Goal: Task Accomplishment & Management: Use online tool/utility

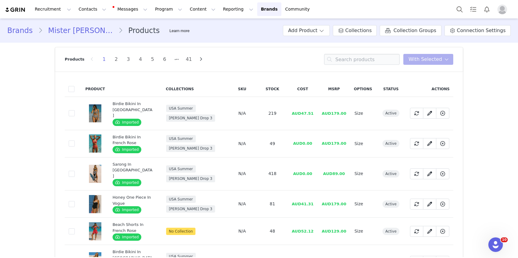
click at [42, 10] on button "Recruitment Recruitment" at bounding box center [53, 9] width 44 height 14
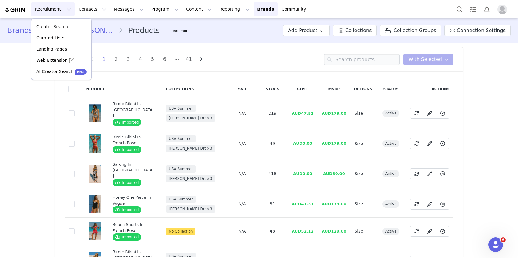
click at [42, 10] on button "Recruitment Recruitment" at bounding box center [53, 9] width 44 height 14
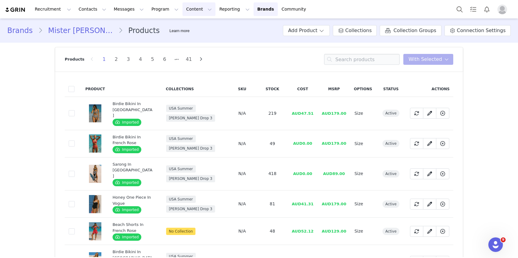
click at [182, 8] on button "Content Content" at bounding box center [198, 9] width 33 height 14
click at [158, 9] on button "Program Program" at bounding box center [165, 9] width 34 height 14
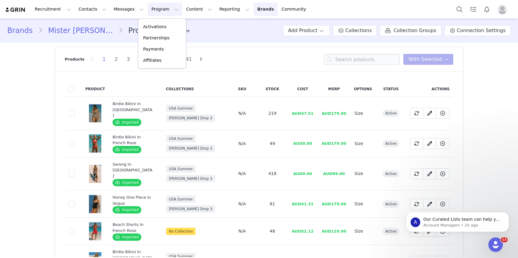
click at [253, 11] on link "Brands Brands" at bounding box center [265, 9] width 24 height 14
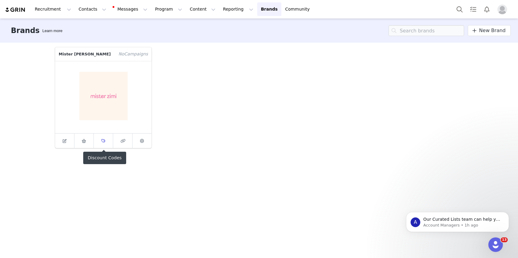
click at [108, 136] on link at bounding box center [103, 140] width 19 height 15
click at [86, 139] on icon at bounding box center [84, 141] width 5 height 4
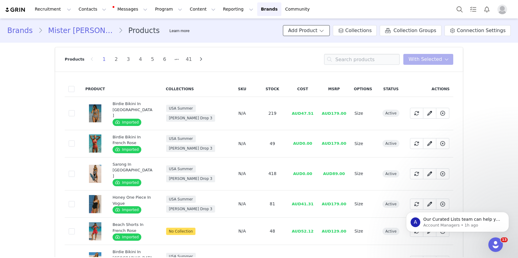
click at [325, 33] on span at bounding box center [321, 30] width 6 height 7
click at [151, 9] on button "Program Program" at bounding box center [168, 9] width 34 height 14
click at [159, 27] on p "Activations" at bounding box center [158, 27] width 23 height 6
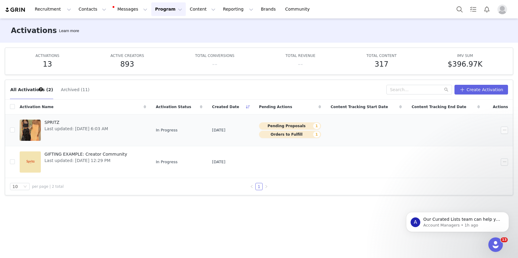
click at [26, 126] on div at bounding box center [30, 129] width 21 height 21
click at [501, 128] on button "button" at bounding box center [504, 129] width 7 height 7
click at [402, 130] on td at bounding box center [366, 130] width 81 height 32
click at [10, 133] on label at bounding box center [12, 130] width 5 height 6
click at [10, 132] on input "checkbox" at bounding box center [12, 129] width 5 height 5
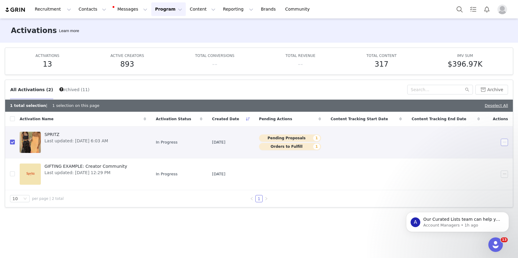
click at [504, 140] on button "button" at bounding box center [504, 142] width 7 height 7
click at [384, 150] on td at bounding box center [366, 142] width 81 height 32
click at [501, 142] on button "button" at bounding box center [504, 142] width 7 height 7
click at [502, 141] on button "button" at bounding box center [504, 142] width 7 height 7
click at [12, 140] on input "checkbox" at bounding box center [12, 141] width 5 height 5
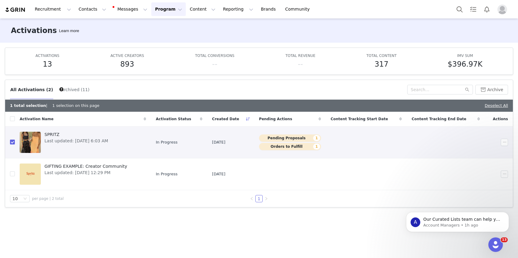
checkbox input "false"
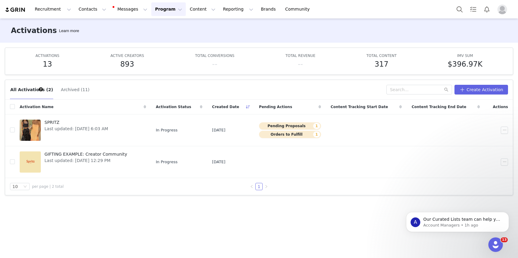
click at [165, 10] on button "Program Program" at bounding box center [168, 9] width 34 height 14
click at [103, 161] on span "Last updated: [DATE] 12:29 PM" at bounding box center [85, 160] width 83 height 6
click at [135, 131] on link "SPRITZ Last updated: [DATE] 6:03 AM" at bounding box center [83, 130] width 126 height 24
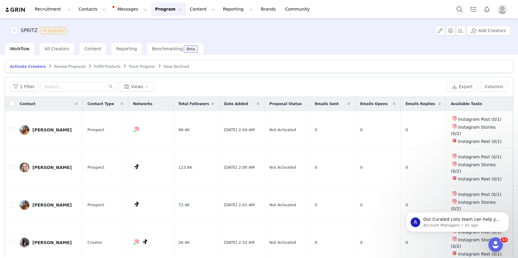
click at [31, 66] on span "Activate Creators" at bounding box center [28, 66] width 36 height 4
click at [474, 127] on button "button" at bounding box center [475, 129] width 7 height 7
